Goal: Register for event/course

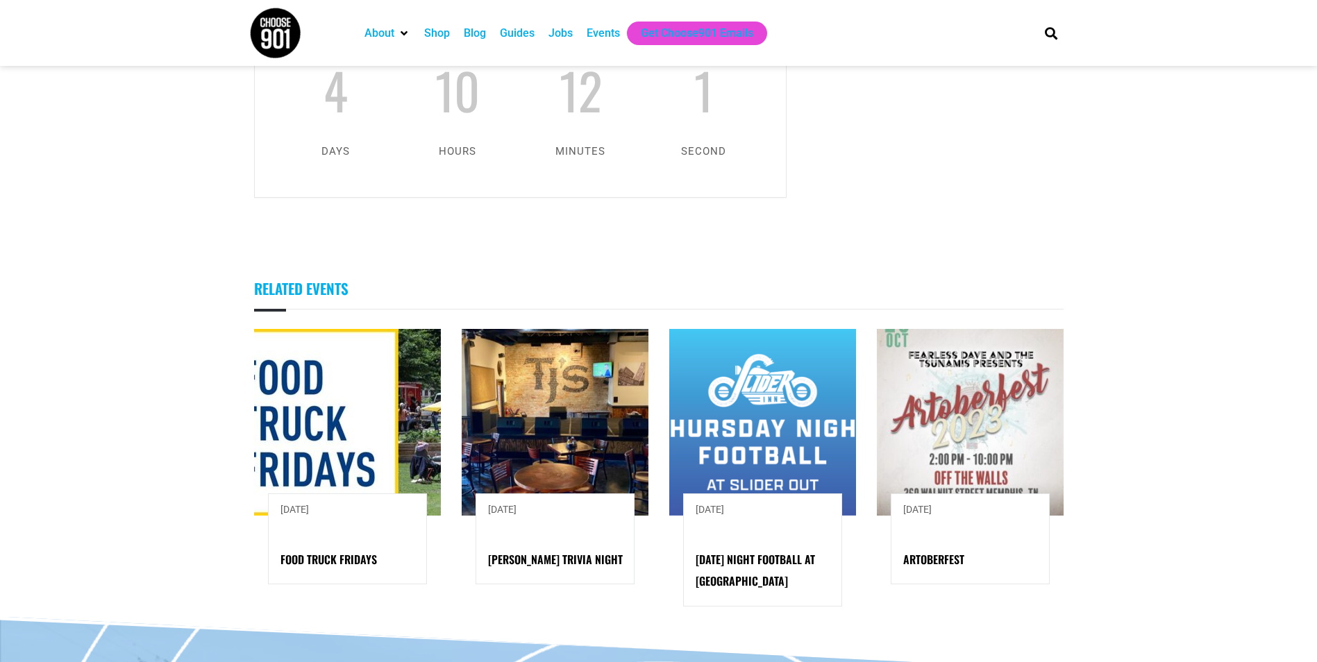
scroll to position [1250, 0]
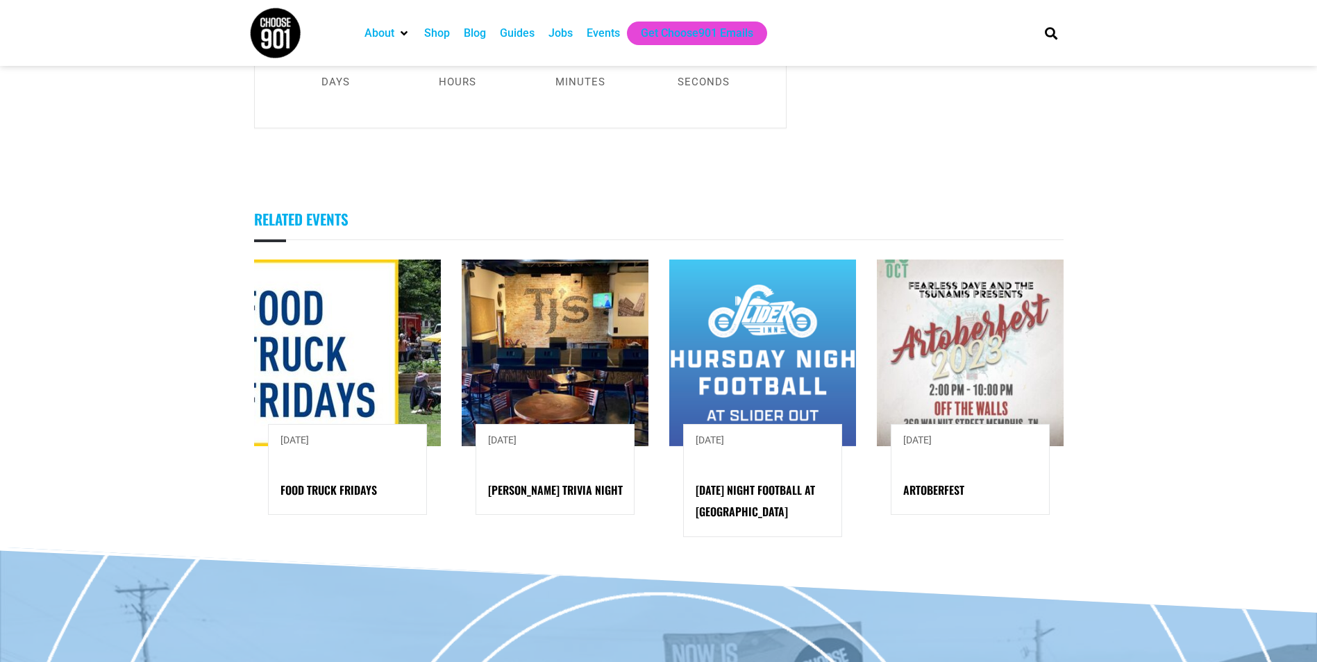
click at [326, 346] on img at bounding box center [347, 353] width 187 height 187
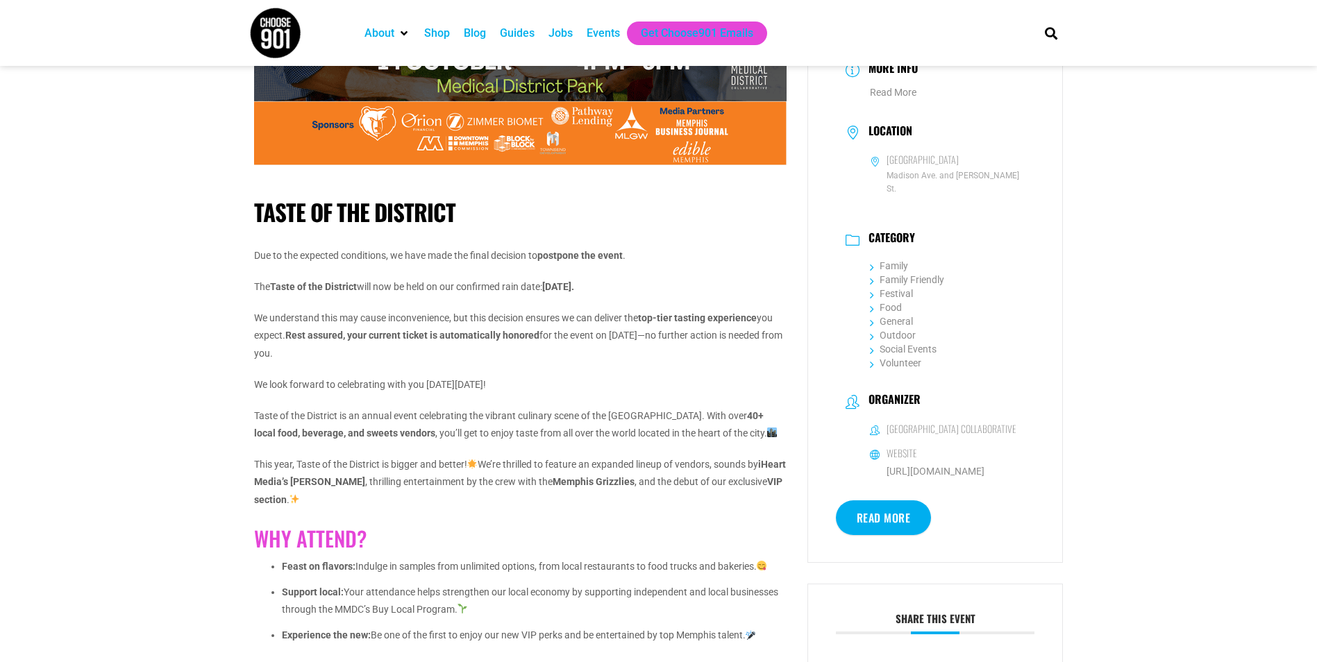
scroll to position [208, 0]
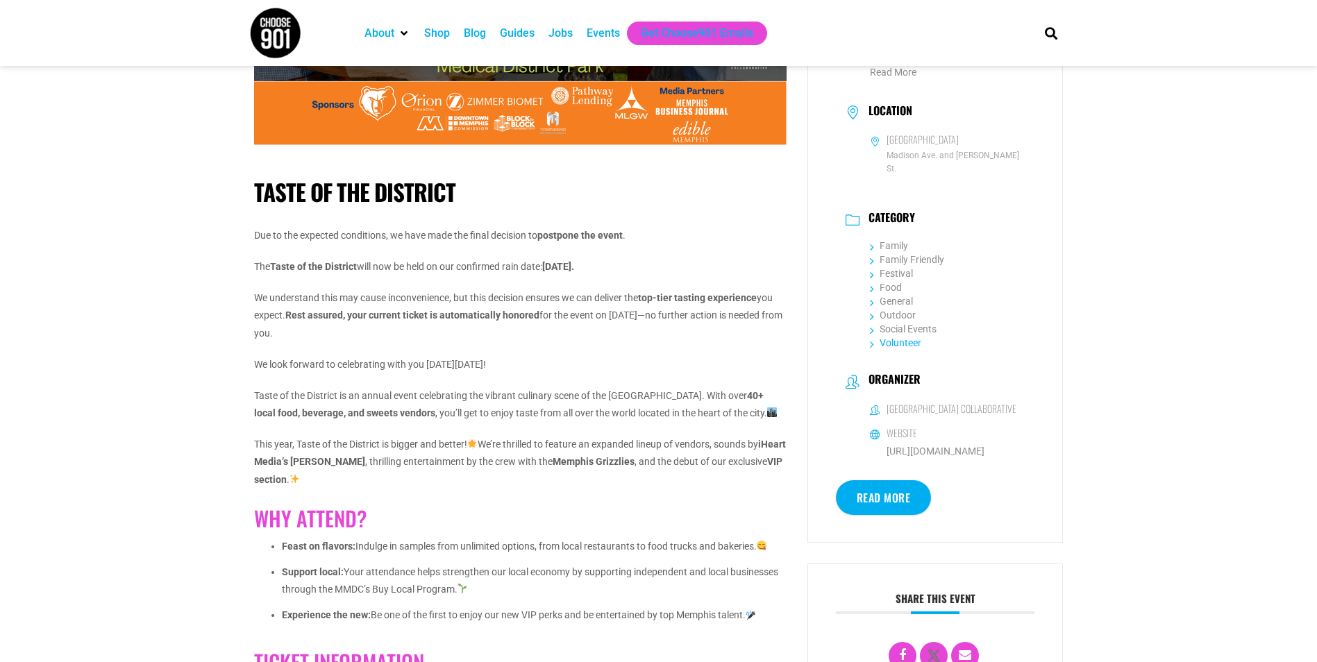
click at [885, 337] on link "Volunteer" at bounding box center [895, 342] width 51 height 11
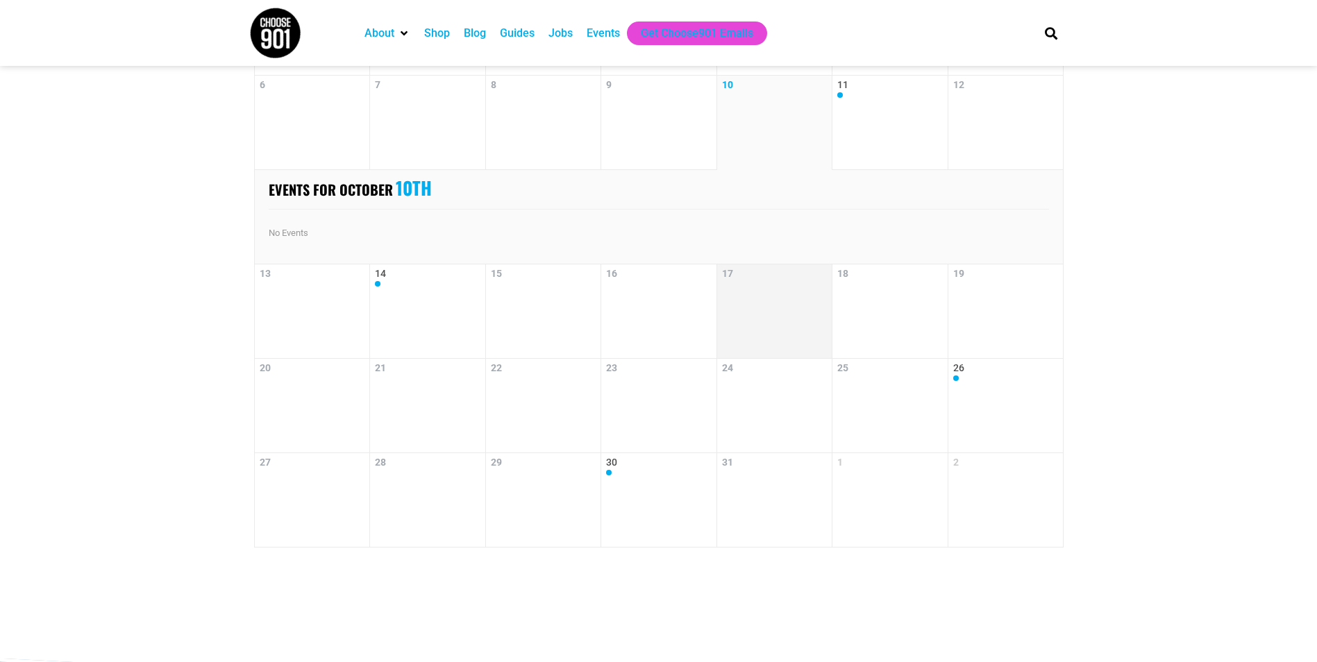
scroll to position [208, 0]
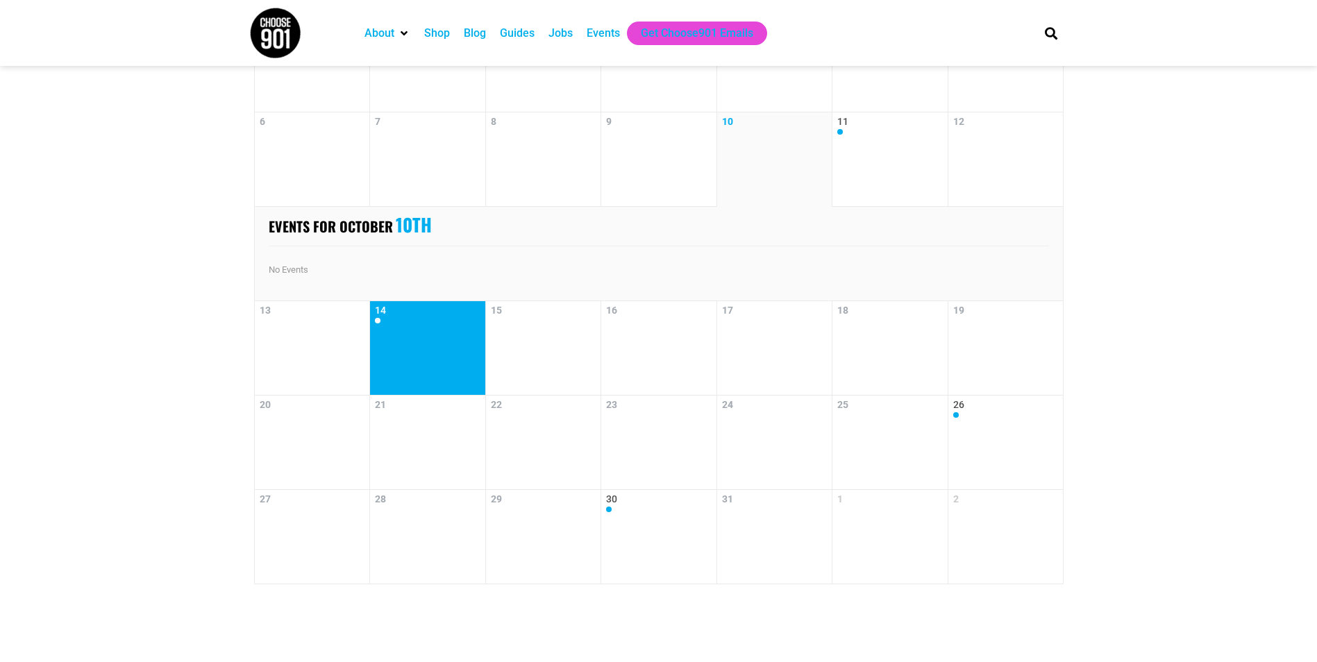
click at [399, 326] on link "14" at bounding box center [428, 348] width 106 height 87
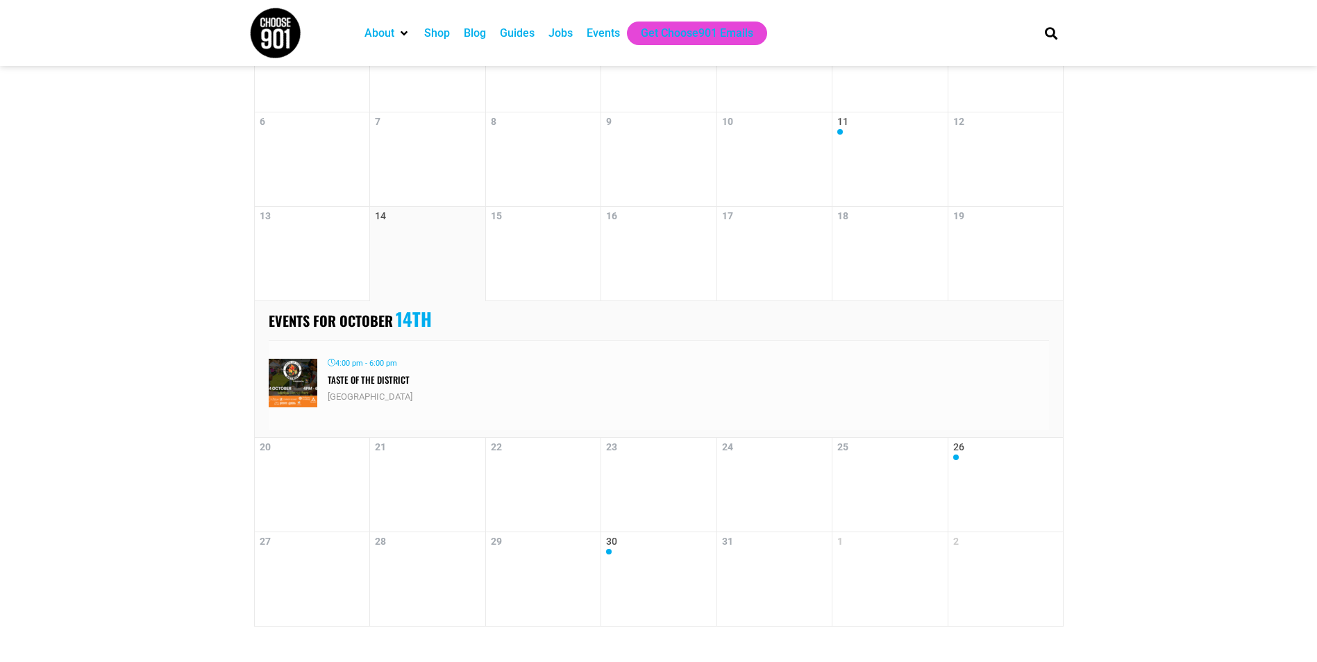
click at [364, 386] on link "Taste of the District" at bounding box center [369, 380] width 82 height 14
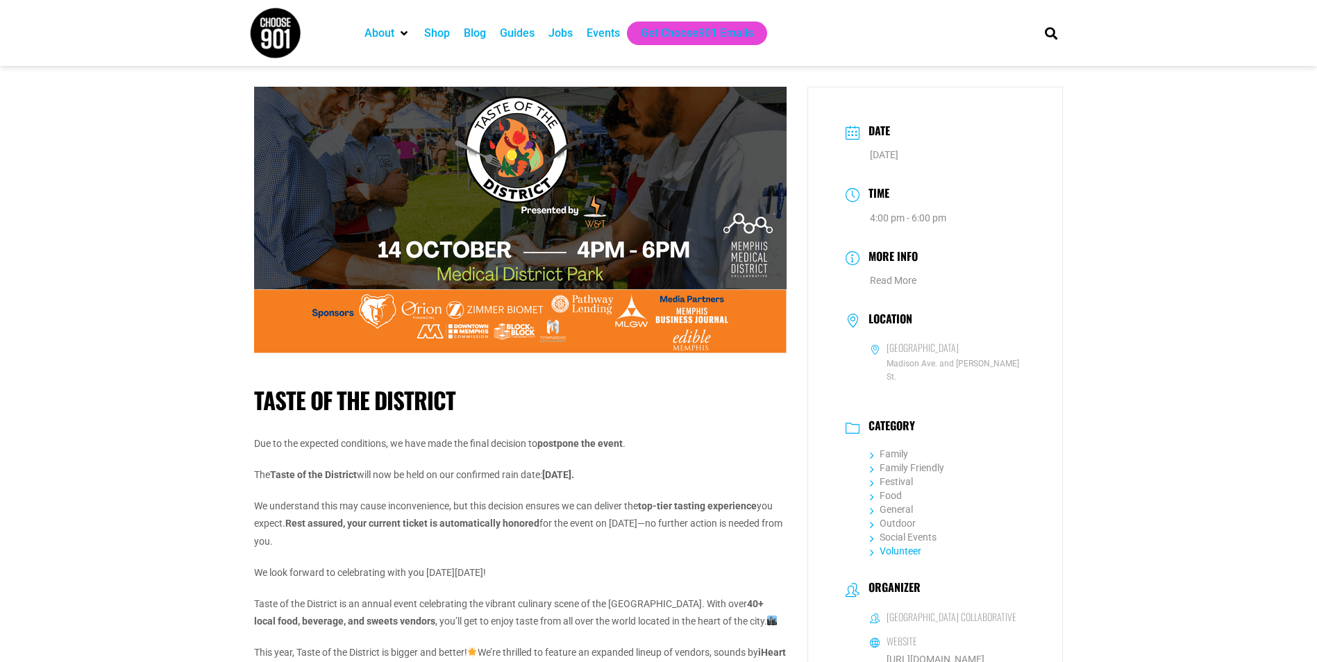
click at [870, 546] on icon at bounding box center [872, 551] width 4 height 10
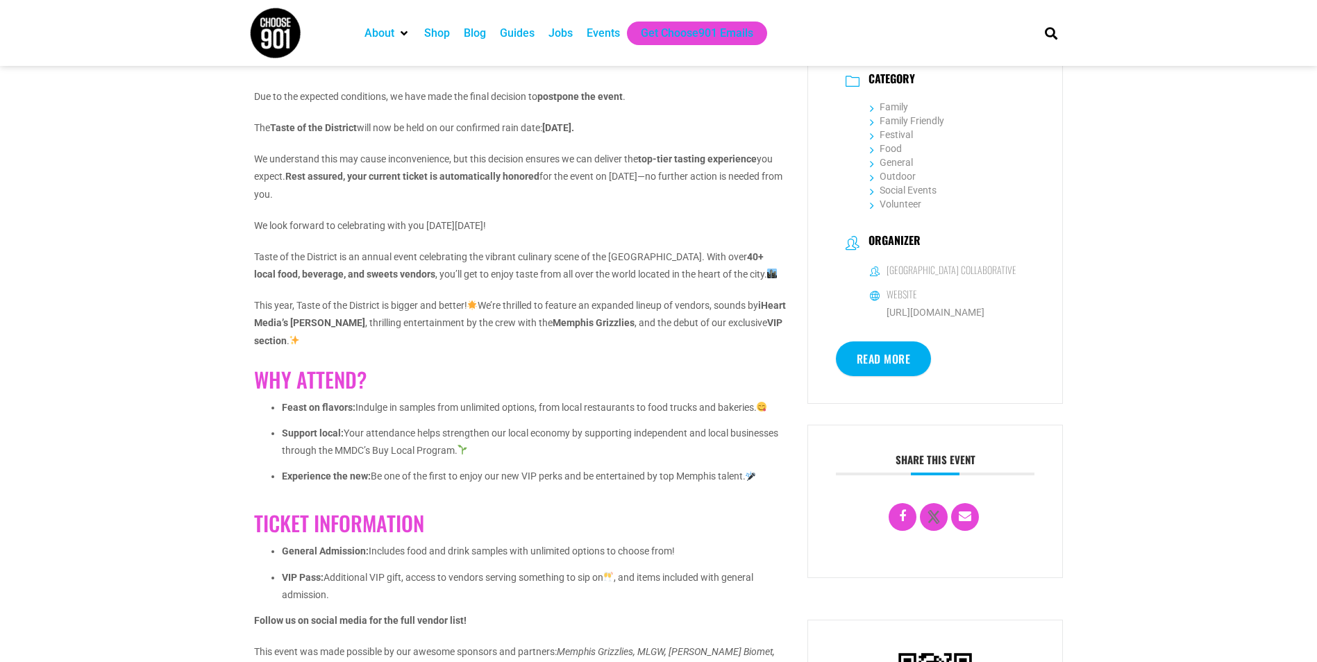
scroll to position [69, 0]
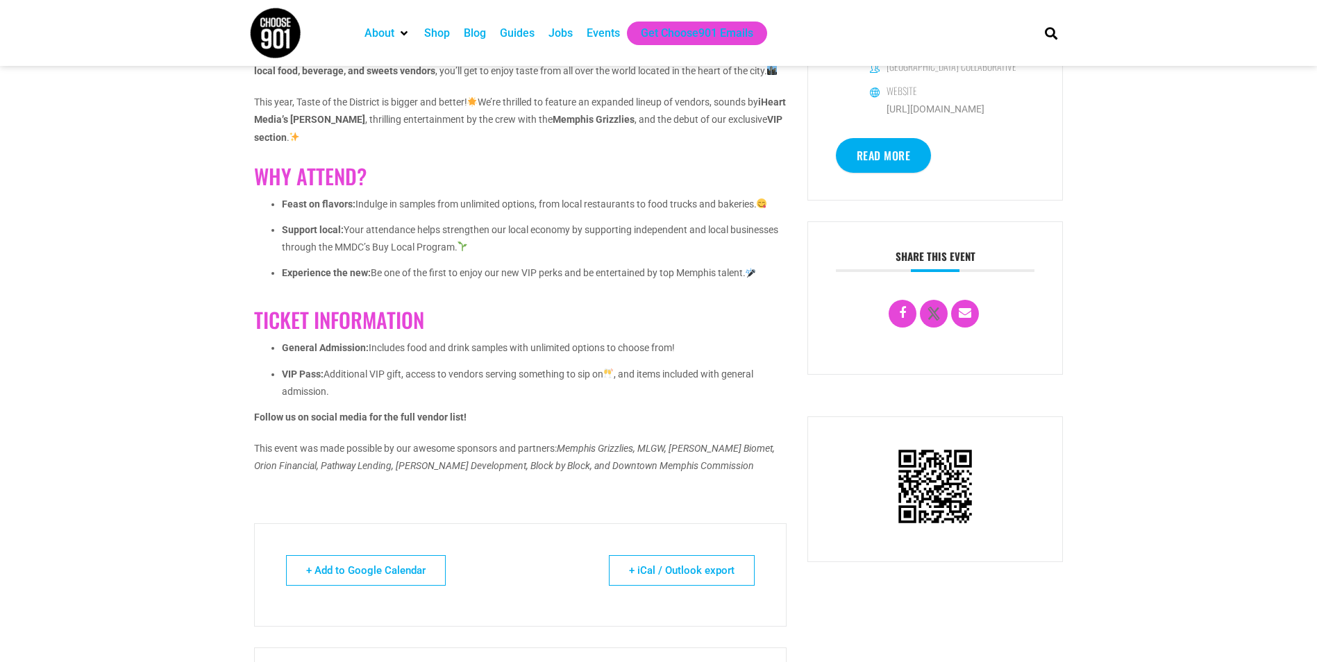
scroll to position [555, 0]
